Goal: Task Accomplishment & Management: Manage account settings

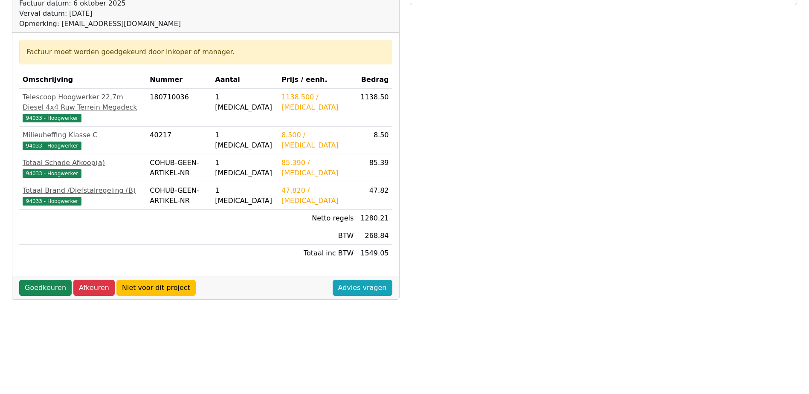
scroll to position [128, 0]
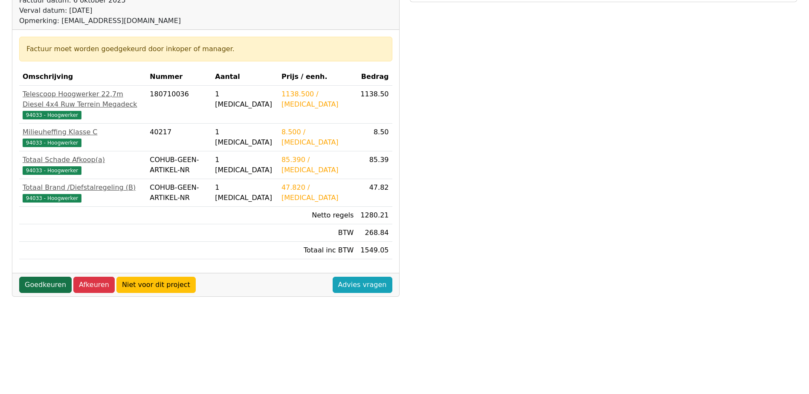
click at [38, 293] on link "Goedkeuren" at bounding box center [45, 285] width 52 height 16
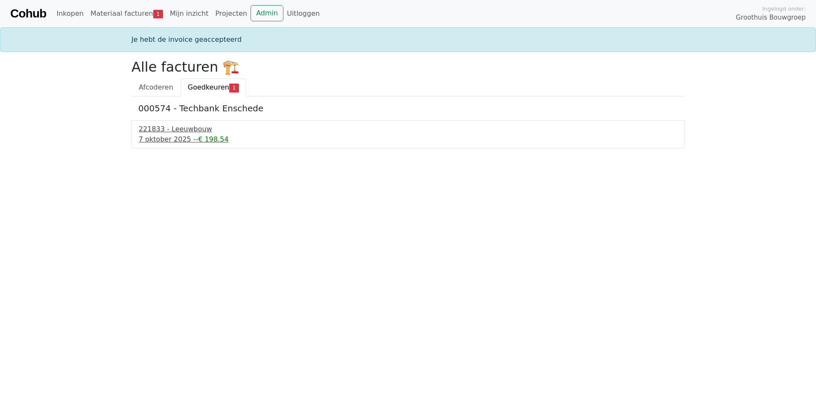
click at [197, 135] on span "-€ 198.54" at bounding box center [212, 139] width 33 height 8
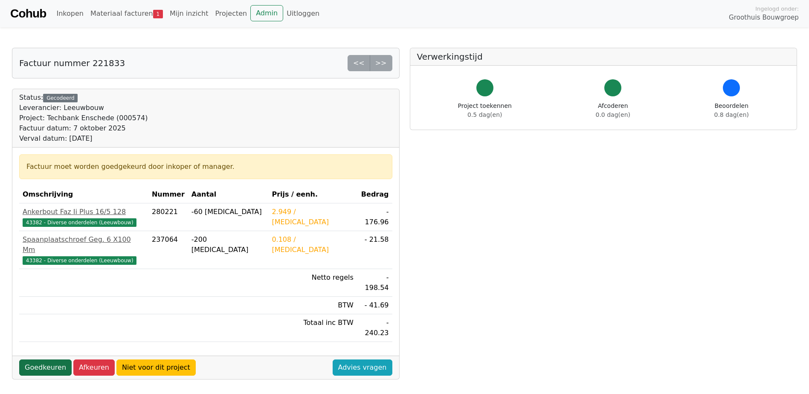
click at [46, 360] on link "Goedkeuren" at bounding box center [45, 368] width 52 height 16
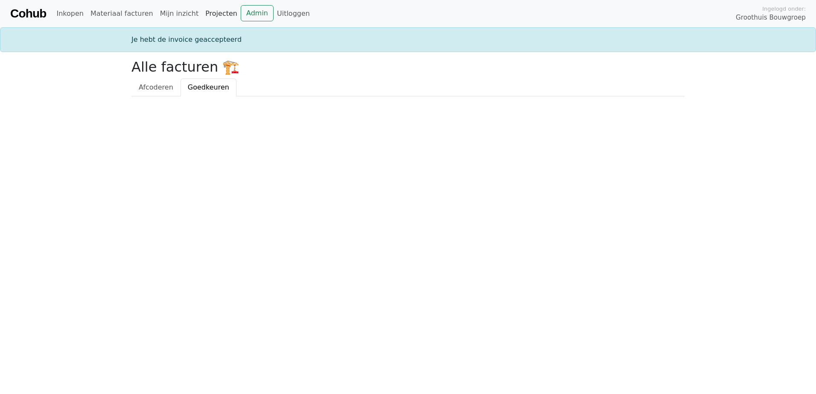
click at [202, 15] on link "Projecten" at bounding box center [221, 13] width 39 height 17
